Goal: Information Seeking & Learning: Check status

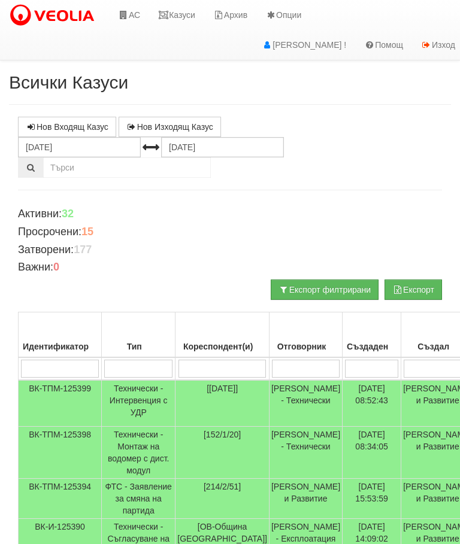
click at [184, 3] on link "Казуси" at bounding box center [176, 15] width 55 height 30
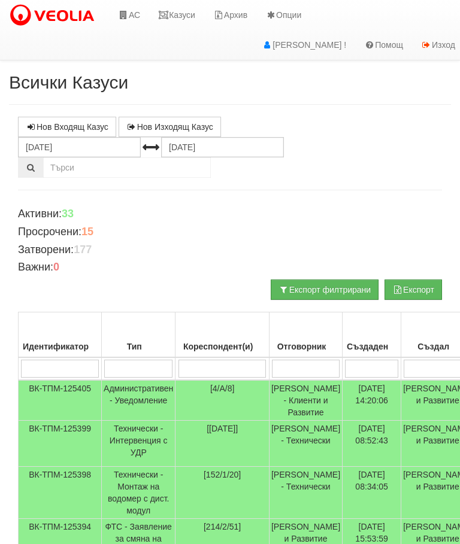
click at [143, 393] on td "Административен - Уведомление" at bounding box center [139, 400] width 74 height 41
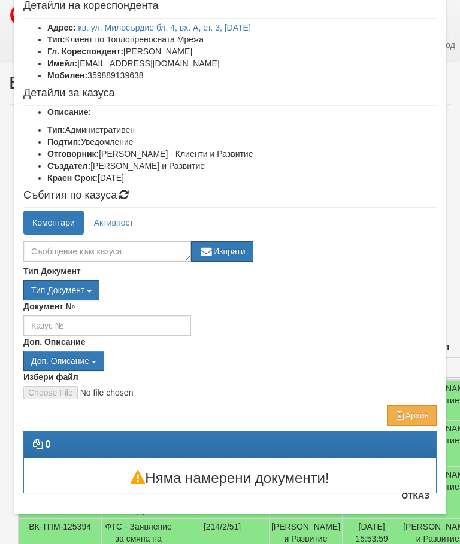
scroll to position [67, 0]
click at [416, 498] on button "Отказ" at bounding box center [415, 495] width 43 height 19
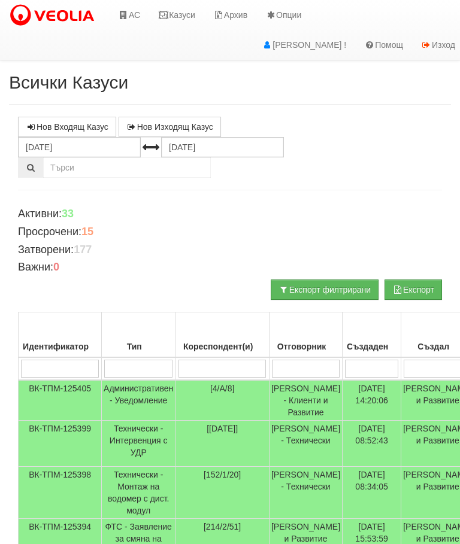
click at [177, 20] on link "Казуси" at bounding box center [176, 15] width 55 height 30
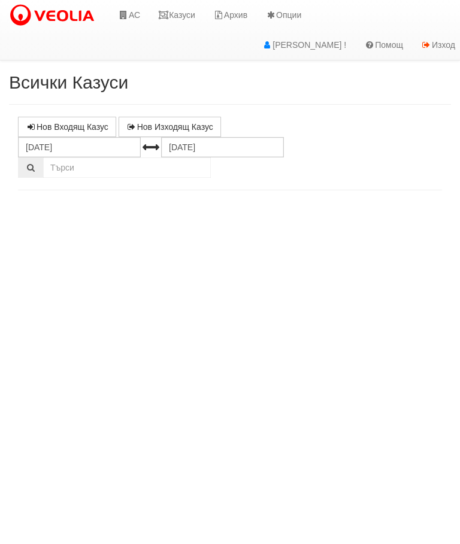
select select "10"
select select "1"
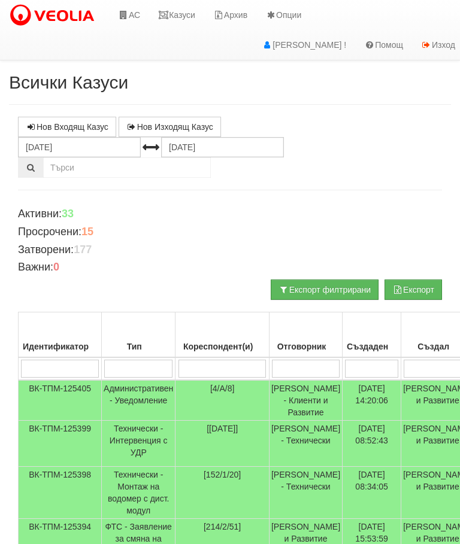
click at [183, 13] on link "Казуси" at bounding box center [176, 15] width 55 height 30
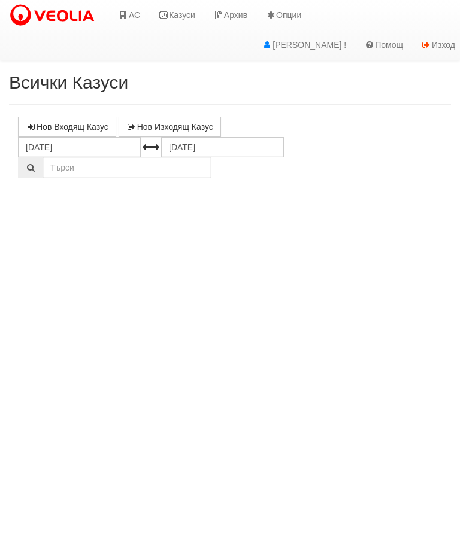
select select "10"
select select "1"
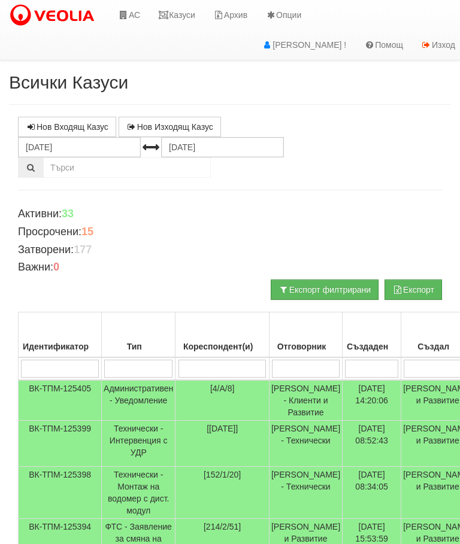
click at [184, 17] on link "Казуси" at bounding box center [176, 15] width 55 height 30
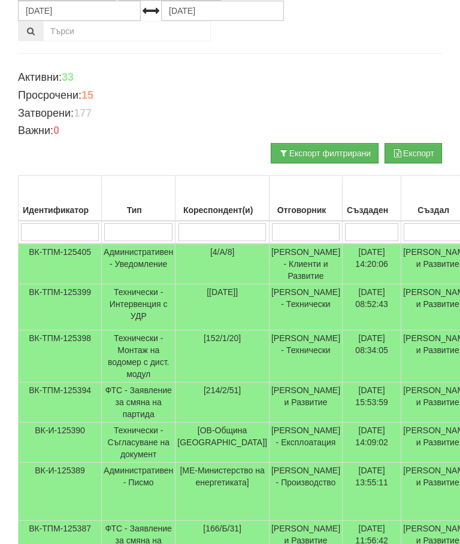
scroll to position [136, 0]
click at [116, 229] on input "search" at bounding box center [138, 233] width 68 height 18
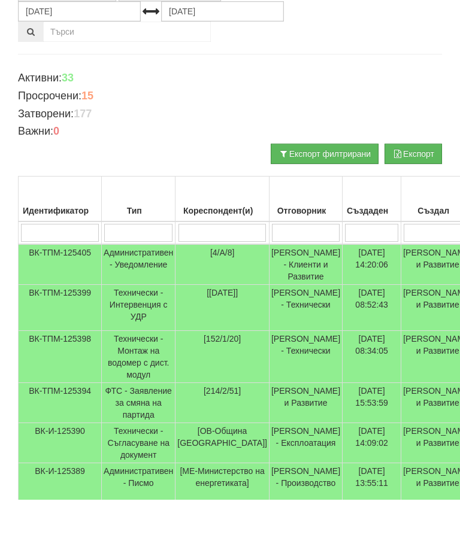
scroll to position [0, 0]
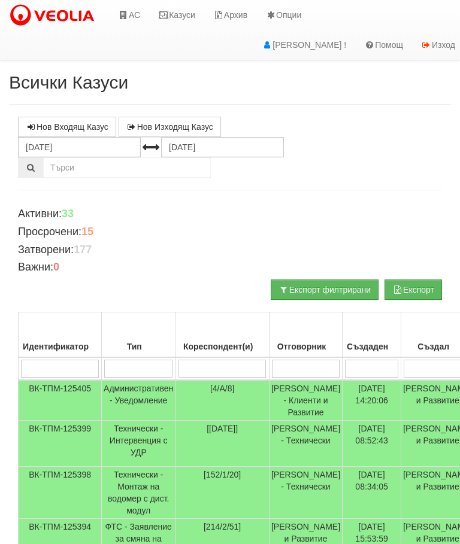
click at [188, 14] on link "Казуси" at bounding box center [176, 15] width 55 height 30
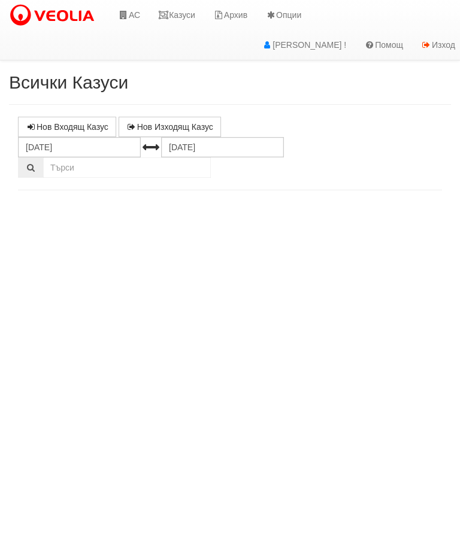
select select "10"
select select "1"
